Goal: Find specific page/section: Find specific page/section

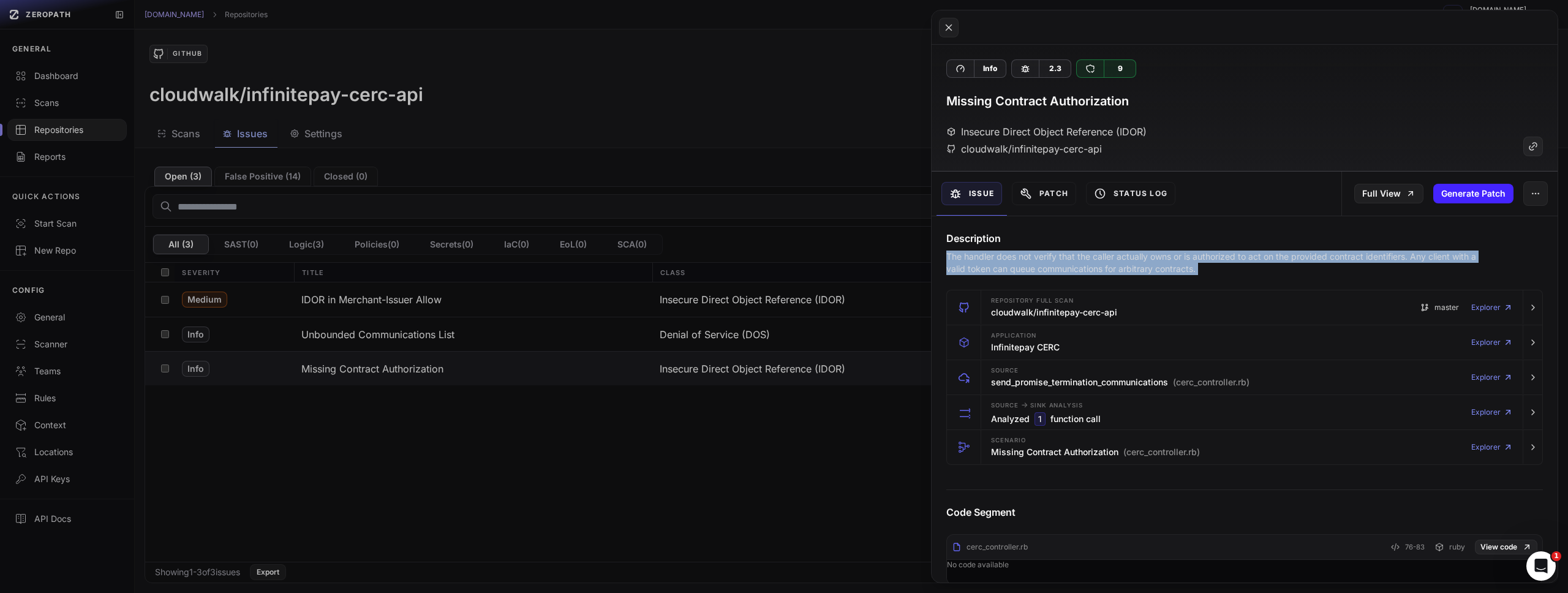
click at [728, 88] on button at bounding box center [784, 296] width 1568 height 593
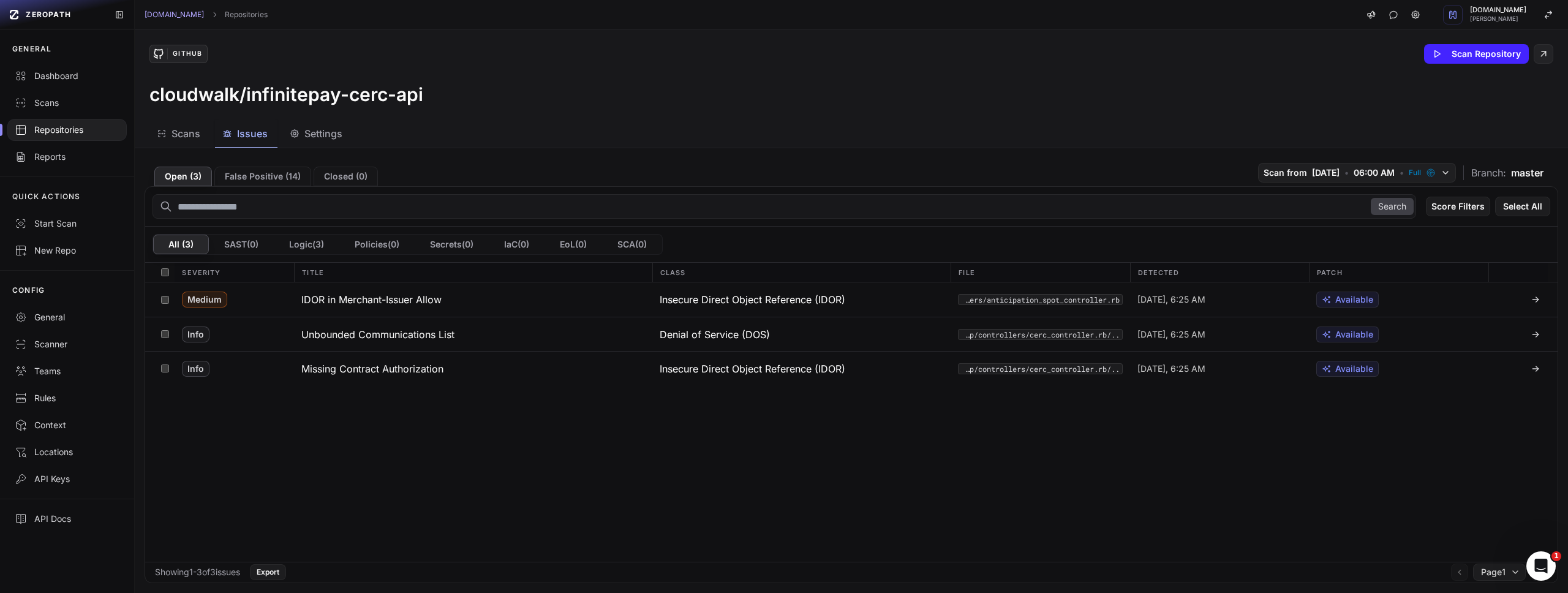
click at [340, 133] on span "Settings" at bounding box center [323, 133] width 38 height 15
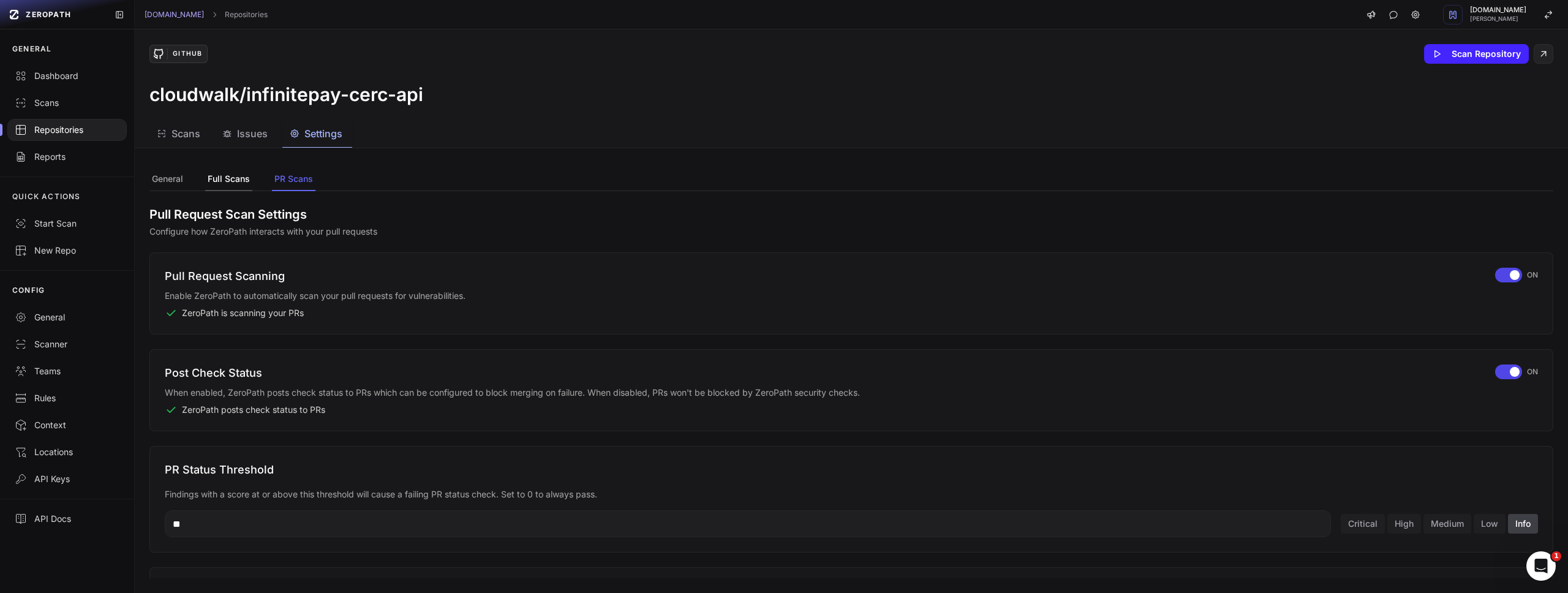
click at [224, 177] on button "Full Scans" at bounding box center [228, 180] width 47 height 23
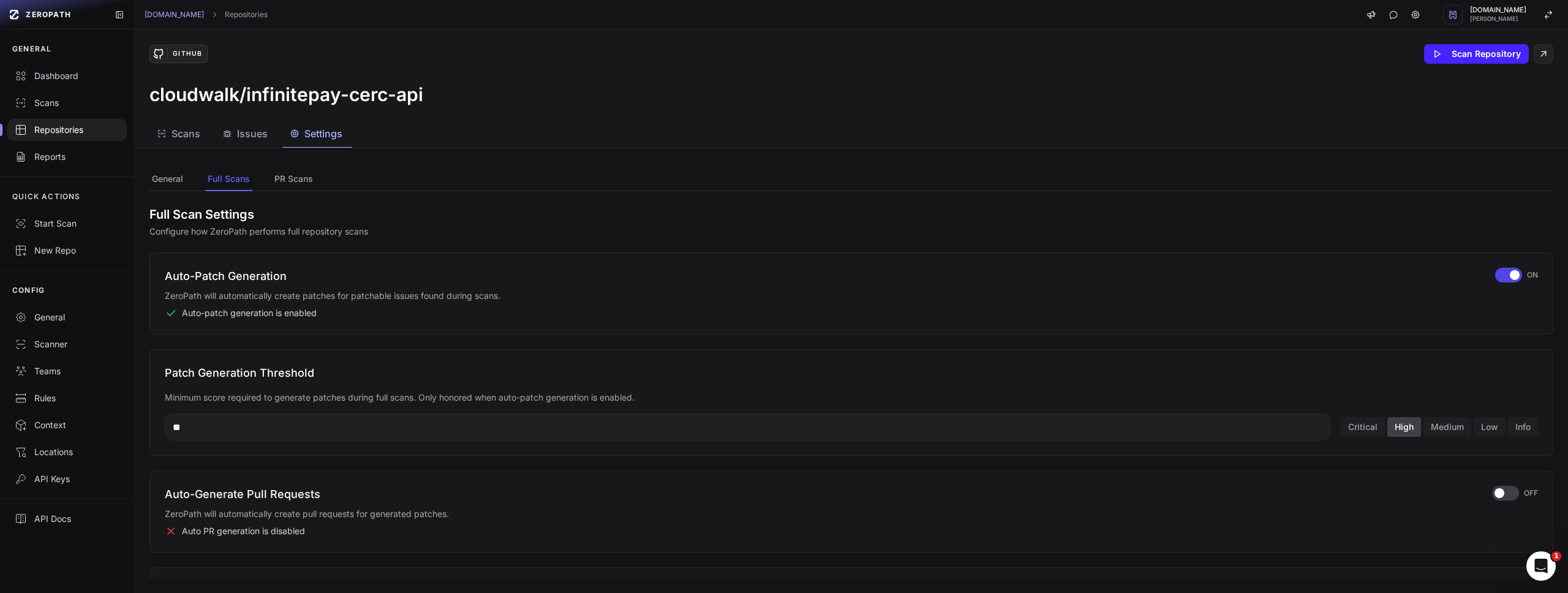
click at [72, 124] on div "Repositories" at bounding box center [67, 130] width 105 height 12
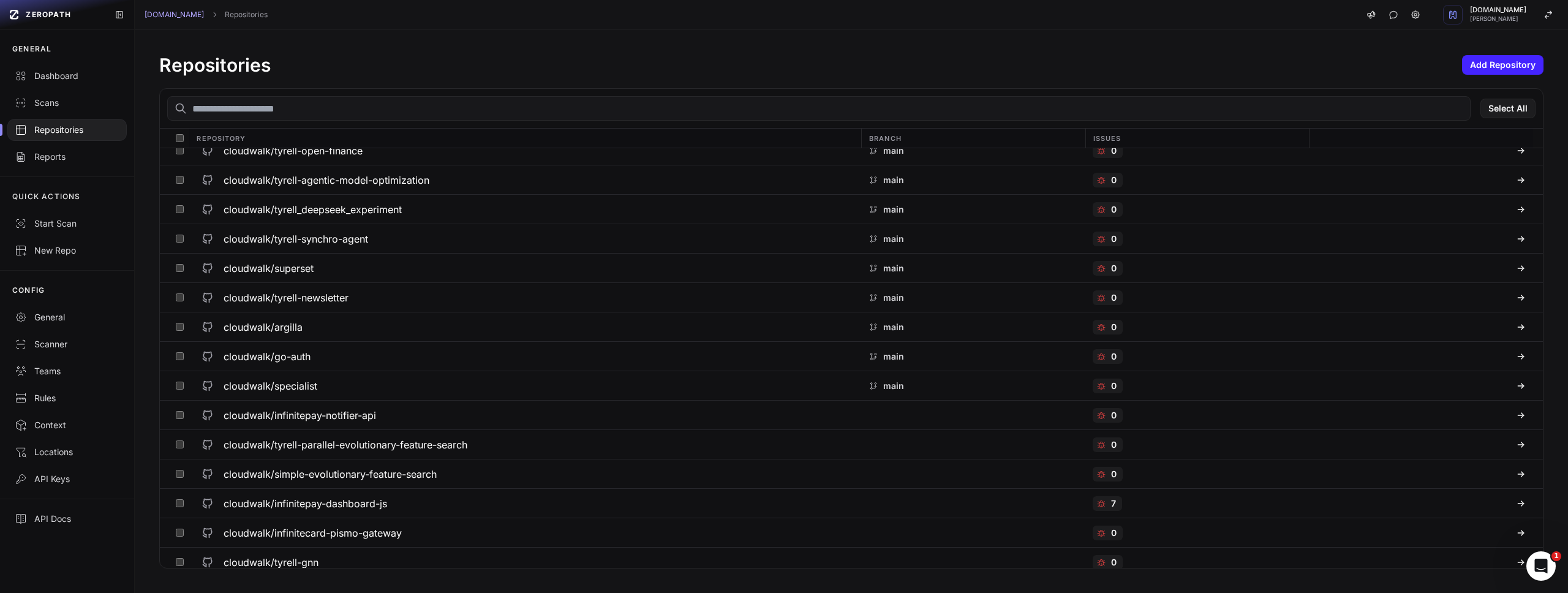
scroll to position [770, 0]
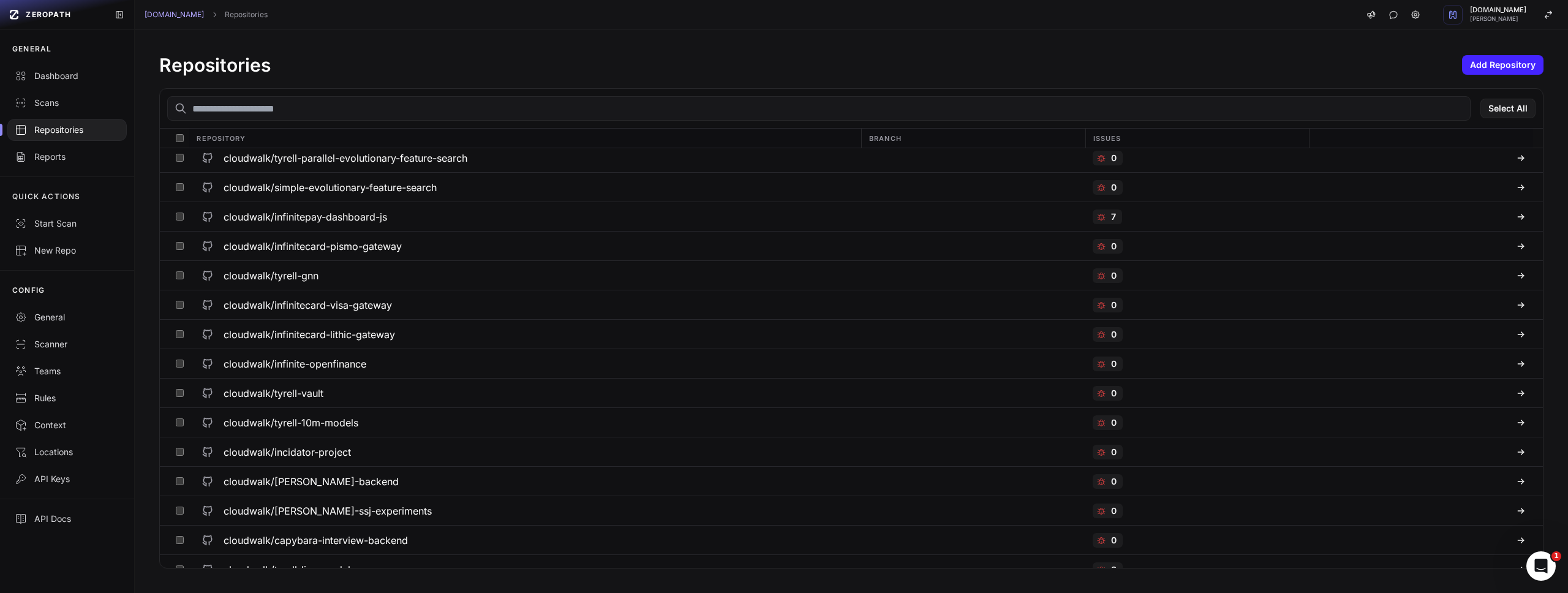
click at [325, 114] on input "text" at bounding box center [819, 109] width 1303 height 25
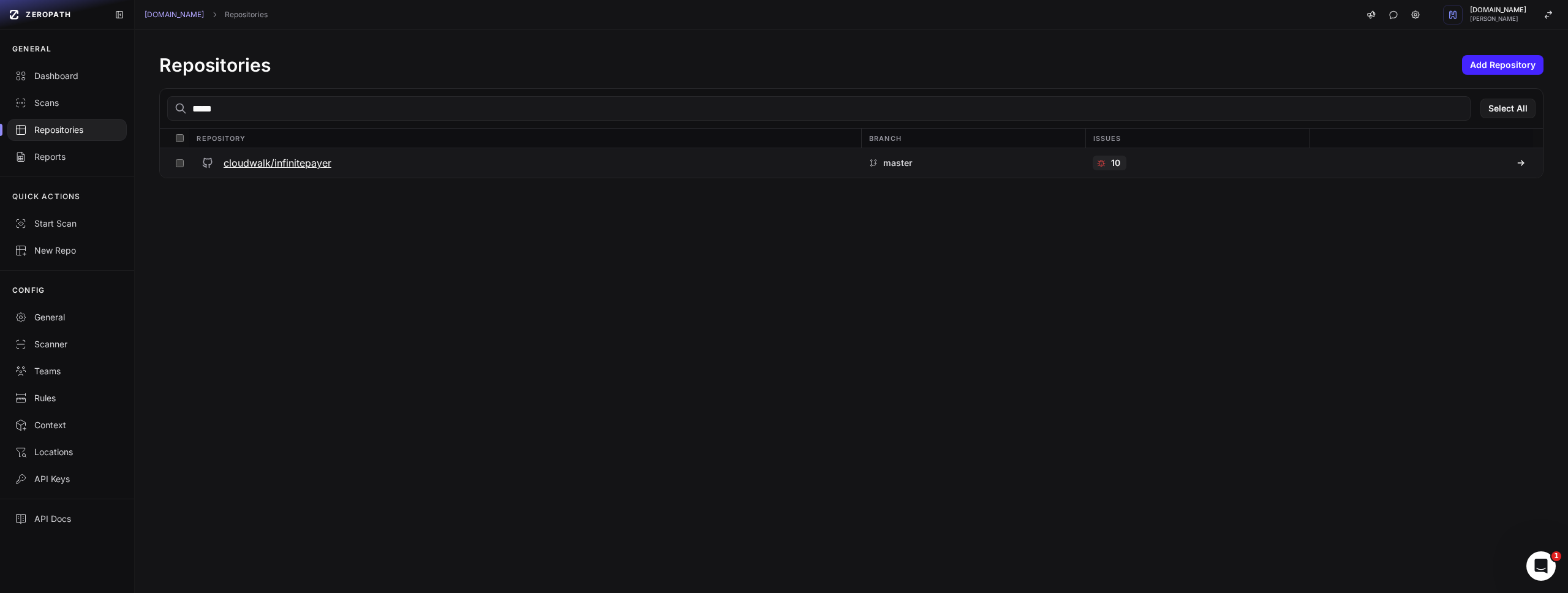
type input "*****"
click at [322, 163] on h3 "cloudwalk/infinitepayer" at bounding box center [277, 162] width 108 height 15
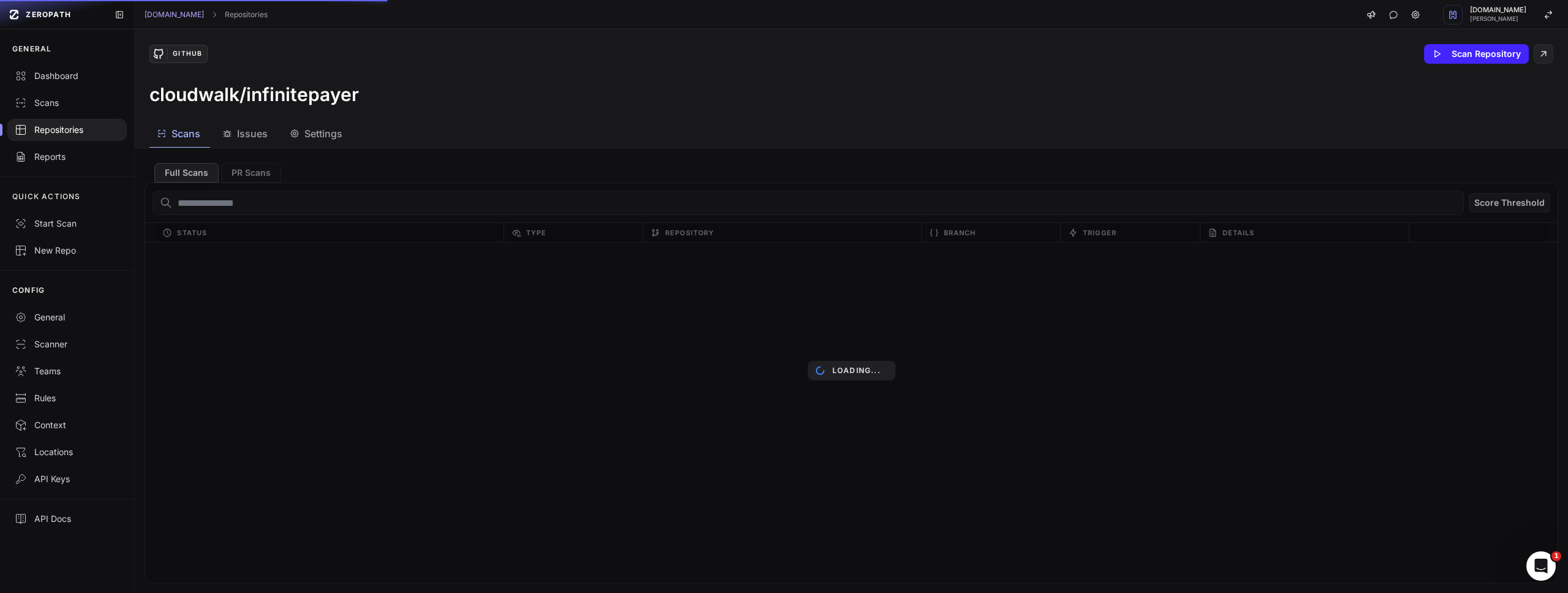
click at [315, 140] on span "Settings" at bounding box center [323, 133] width 38 height 15
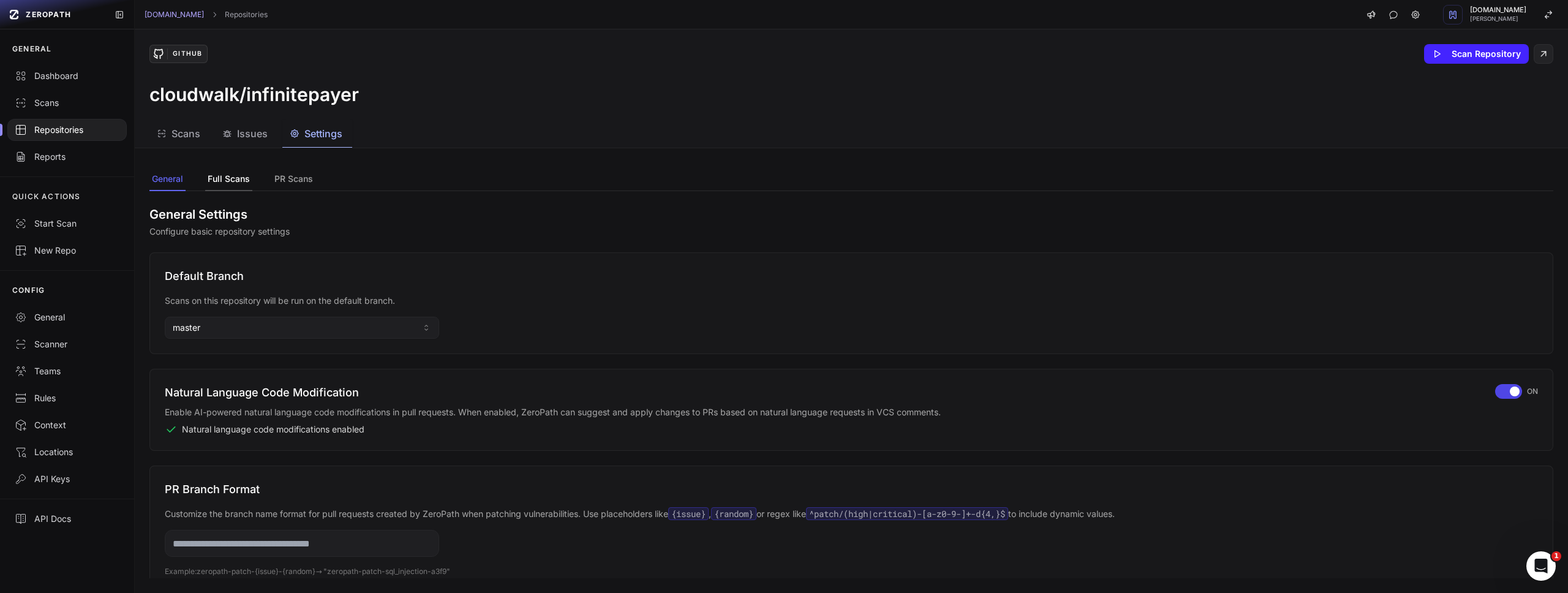
click at [272, 176] on button "Full Scans" at bounding box center [294, 180] width 43 height 23
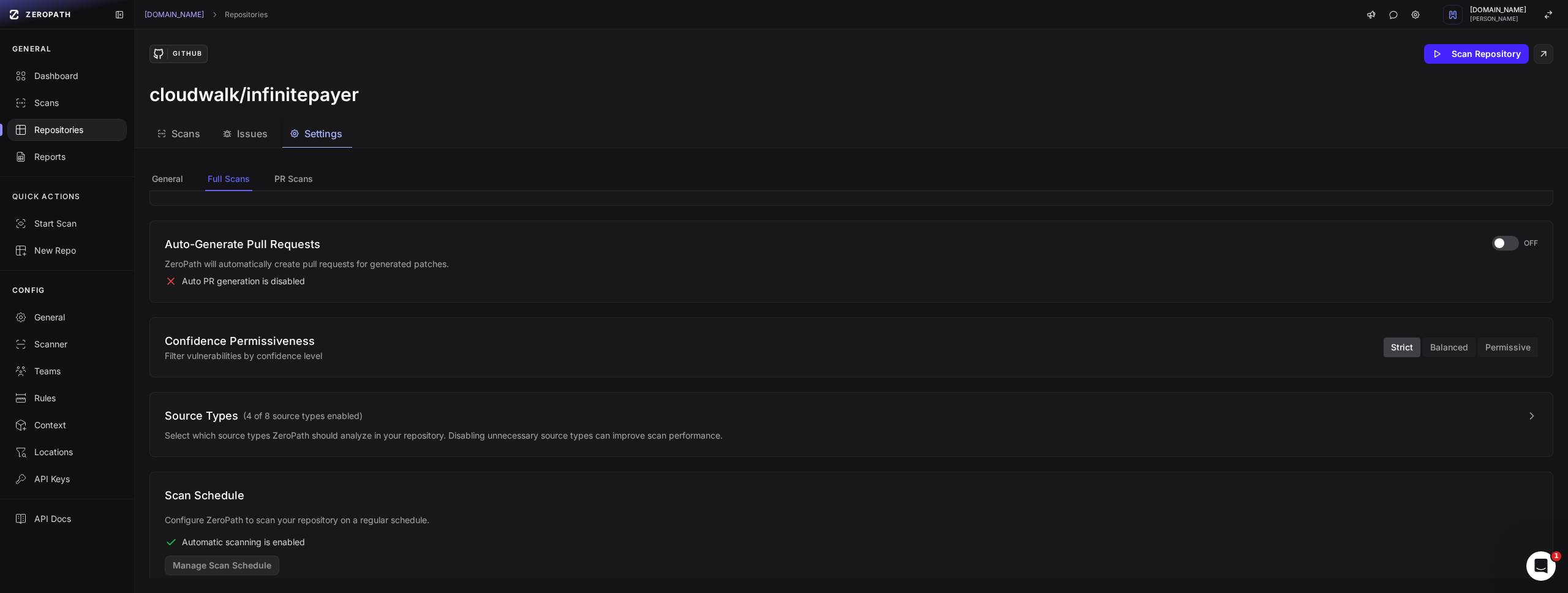
scroll to position [277, 0]
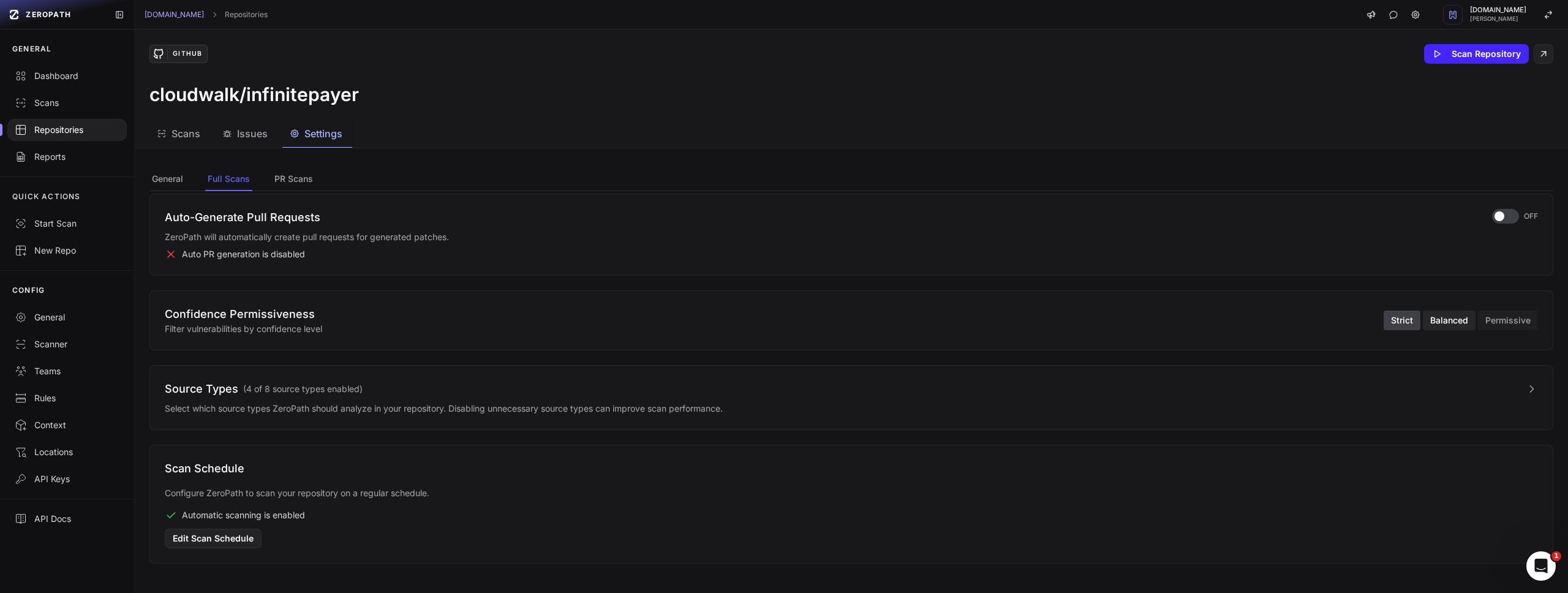
click at [1423, 321] on button "Balanced" at bounding box center [1449, 320] width 53 height 19
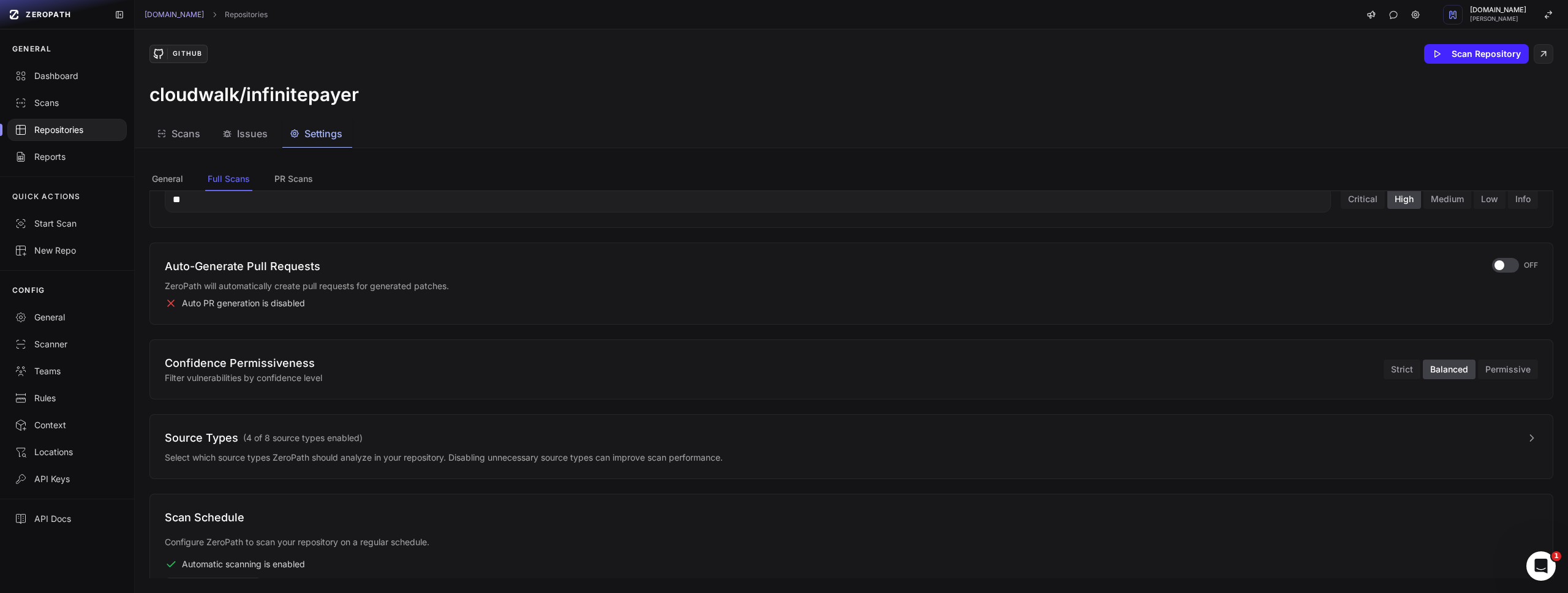
scroll to position [0, 0]
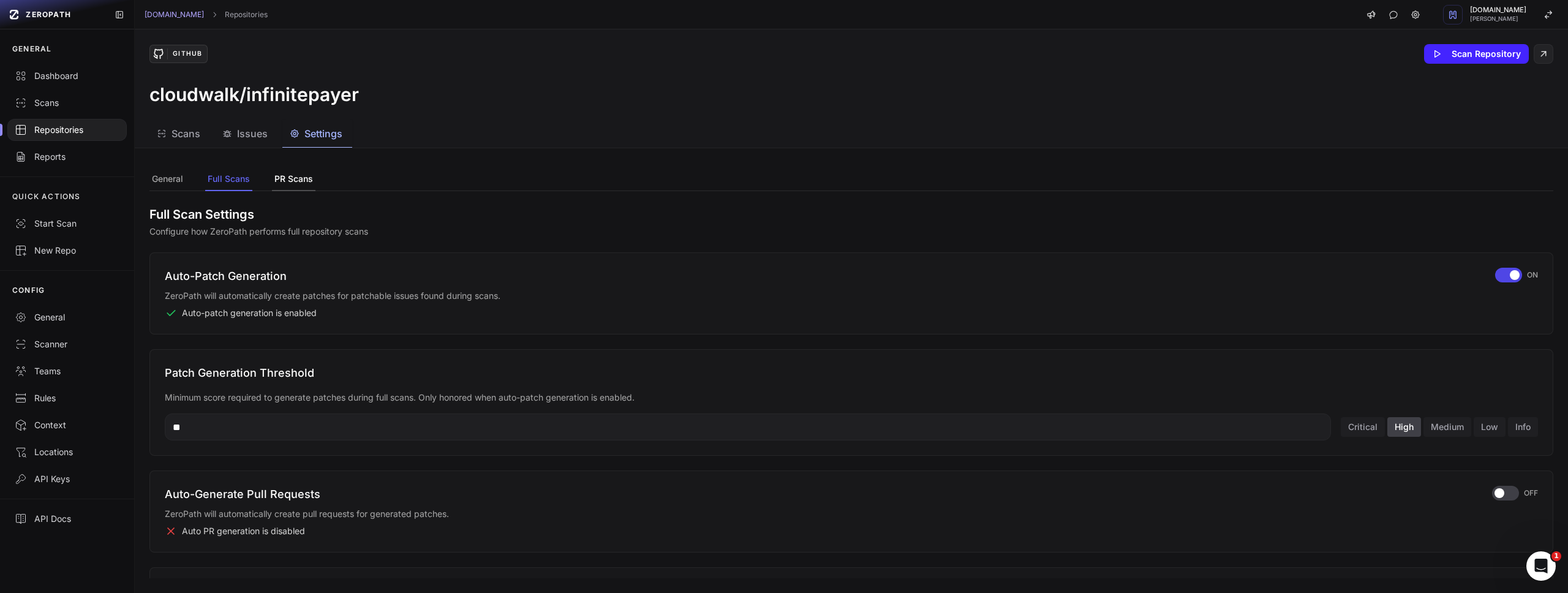
click at [301, 176] on button "PR Scans" at bounding box center [294, 180] width 43 height 23
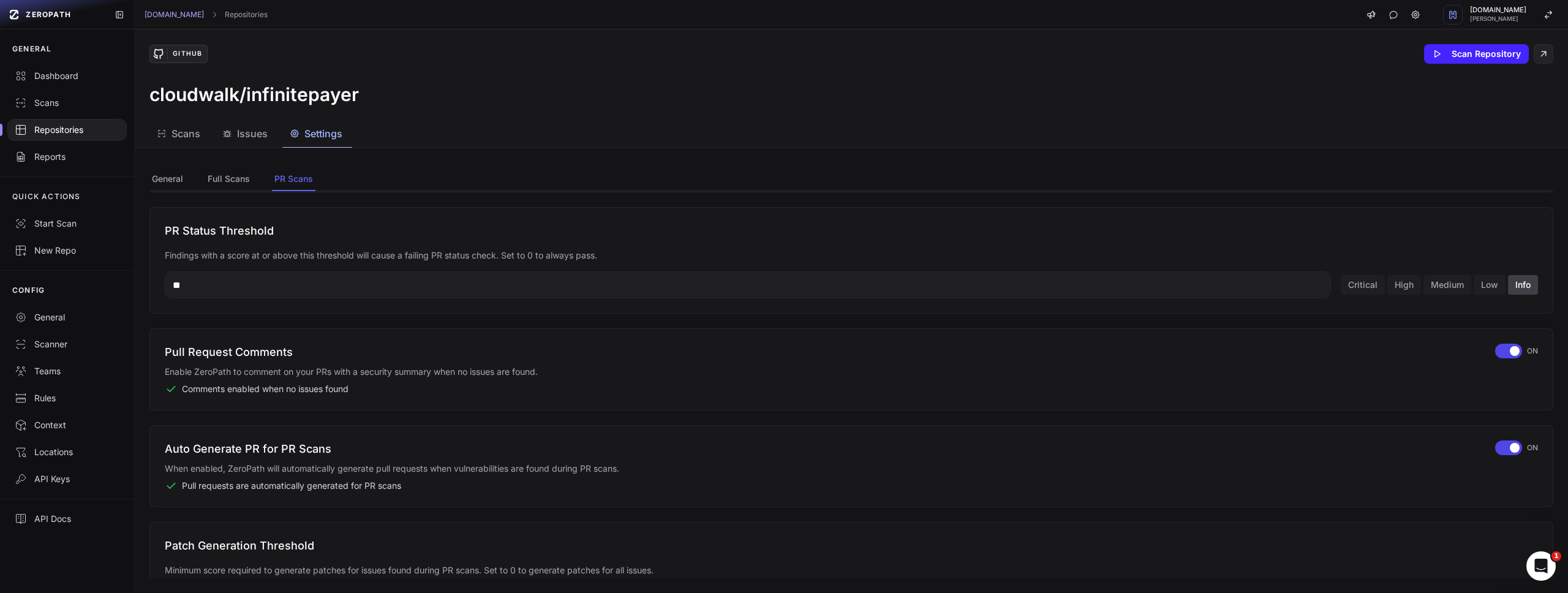
scroll to position [561, 0]
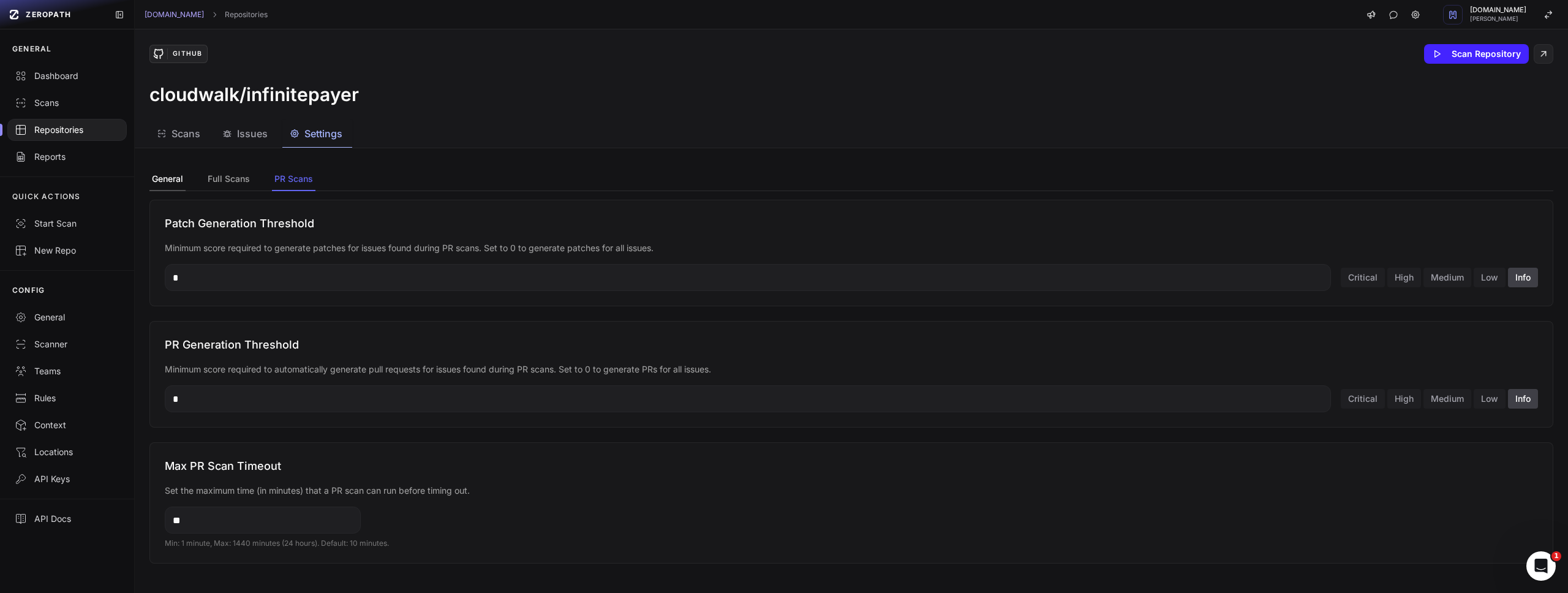
click at [168, 175] on button "General" at bounding box center [167, 180] width 37 height 23
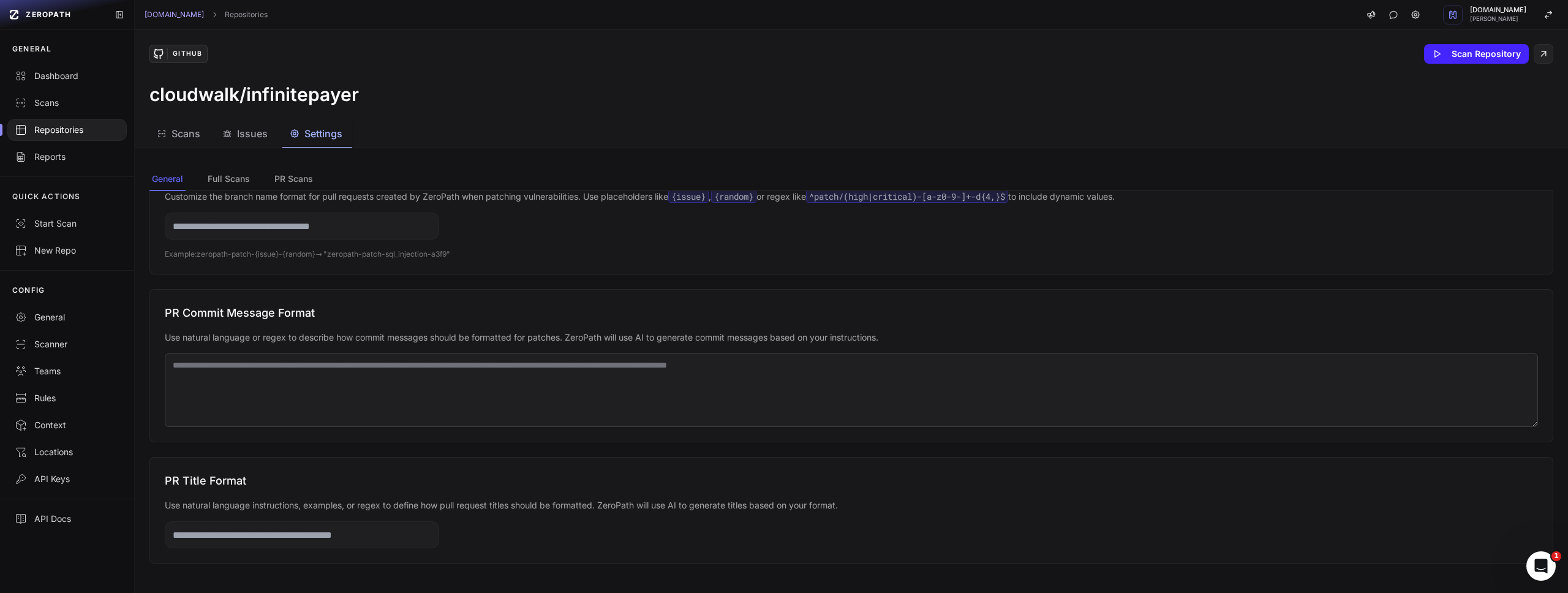
scroll to position [0, 0]
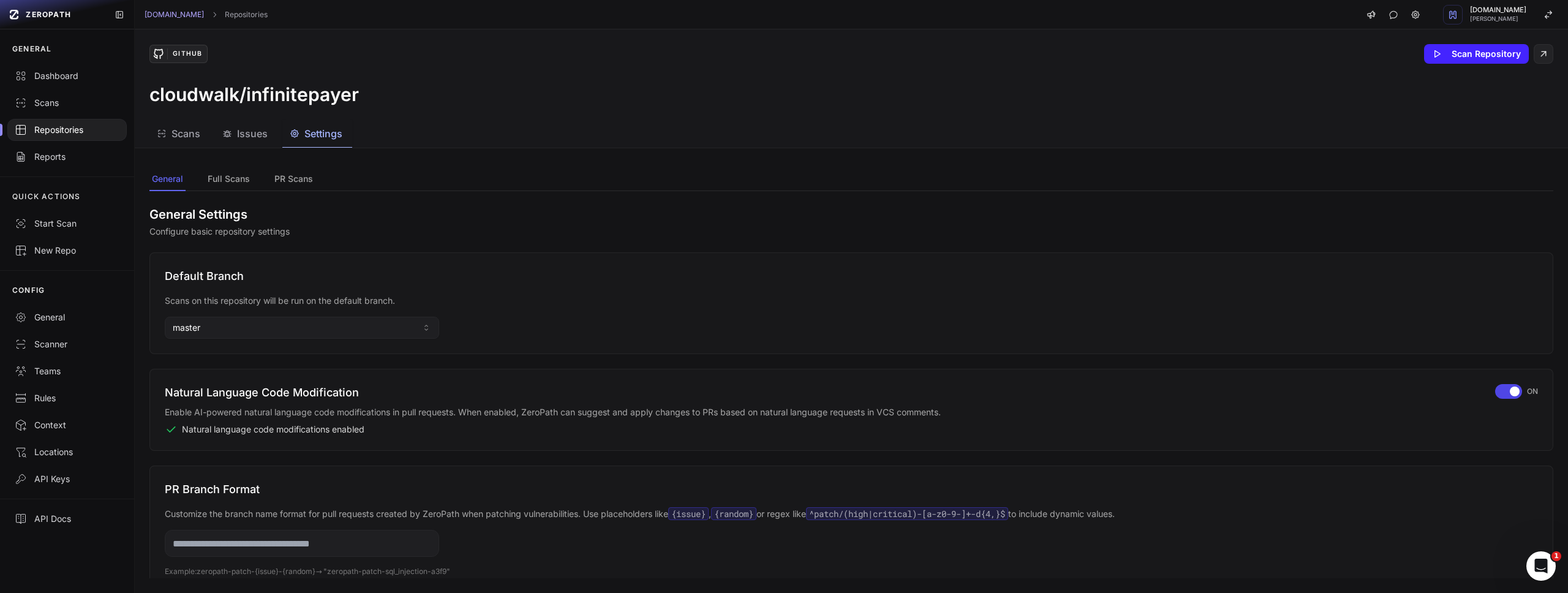
click at [248, 127] on span "Issues" at bounding box center [252, 133] width 30 height 15
